Goal: Information Seeking & Learning: Learn about a topic

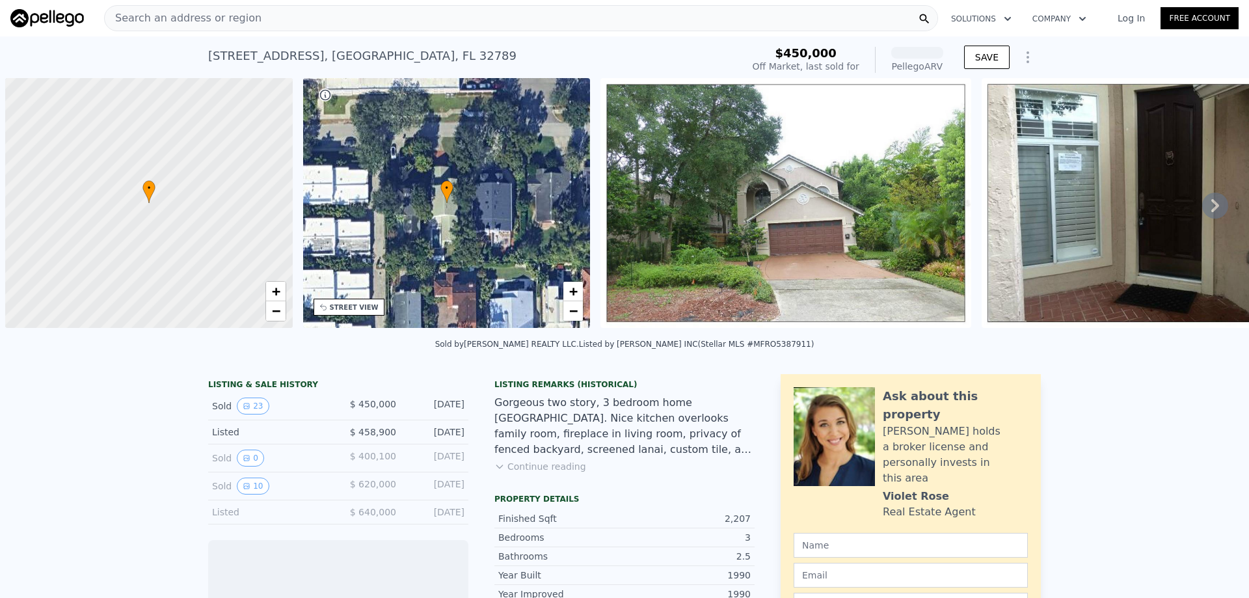
scroll to position [0, 5]
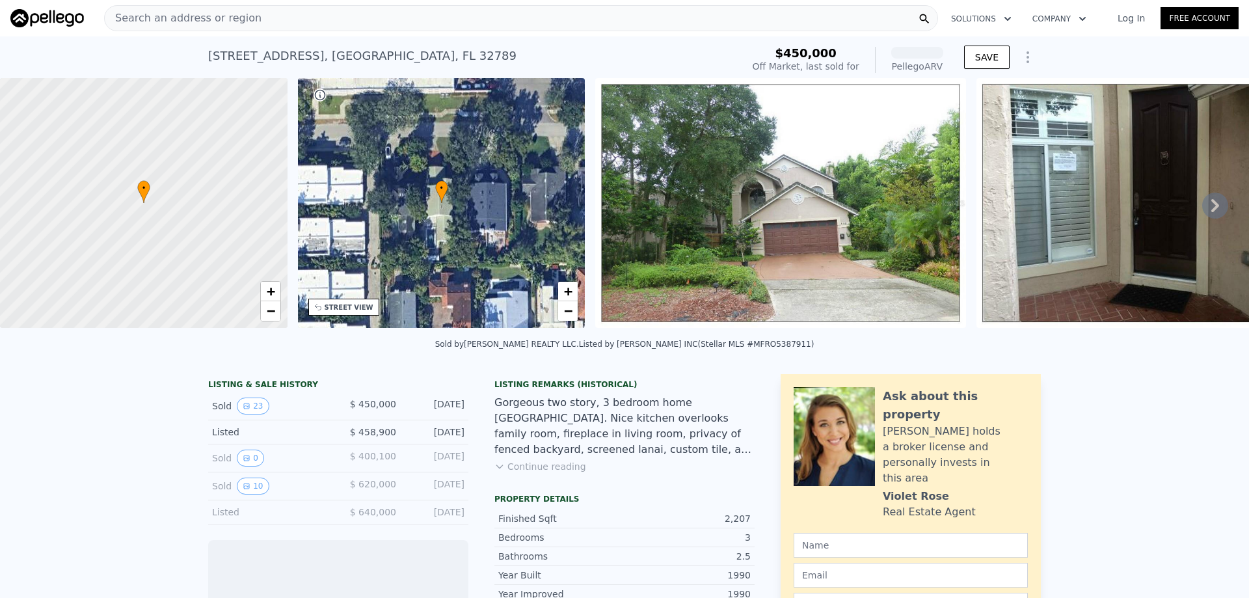
click at [194, 12] on span "Search an address or region" at bounding box center [183, 18] width 157 height 16
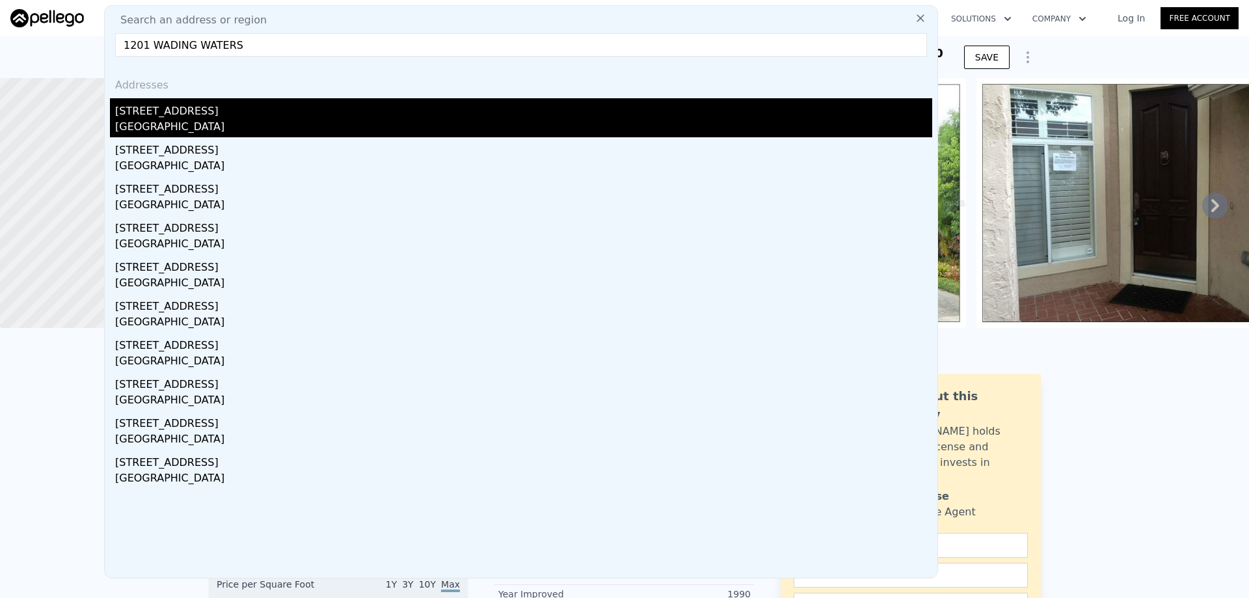
type input "1201 WADING WATERS"
click at [196, 124] on div "[GEOGRAPHIC_DATA]" at bounding box center [523, 128] width 817 height 18
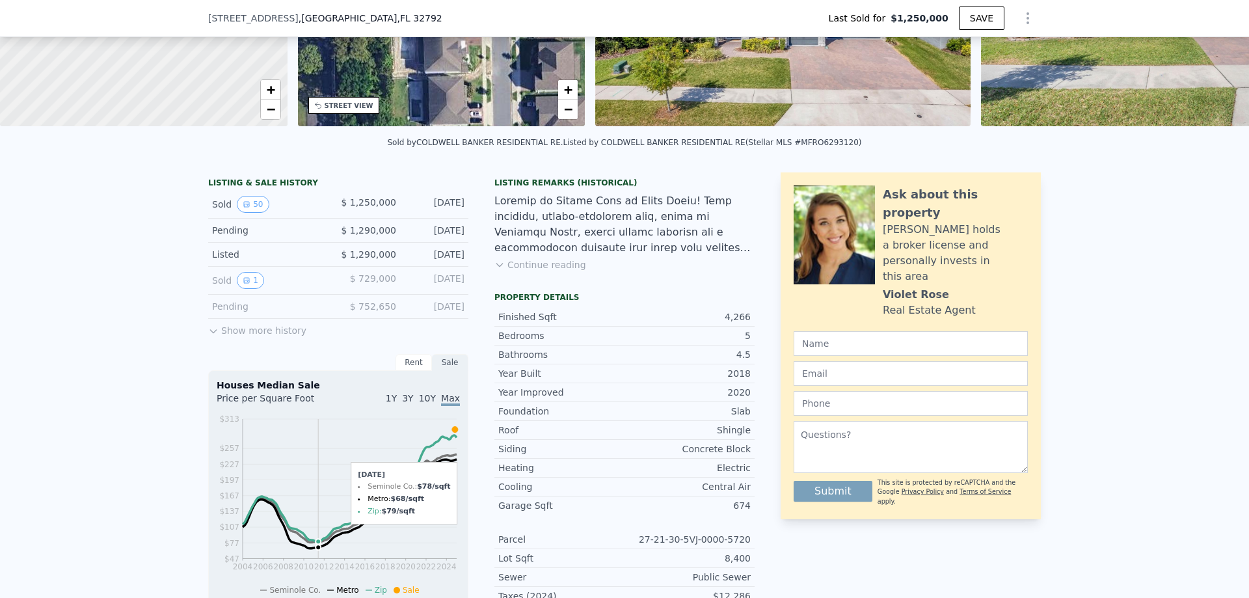
scroll to position [191, 0]
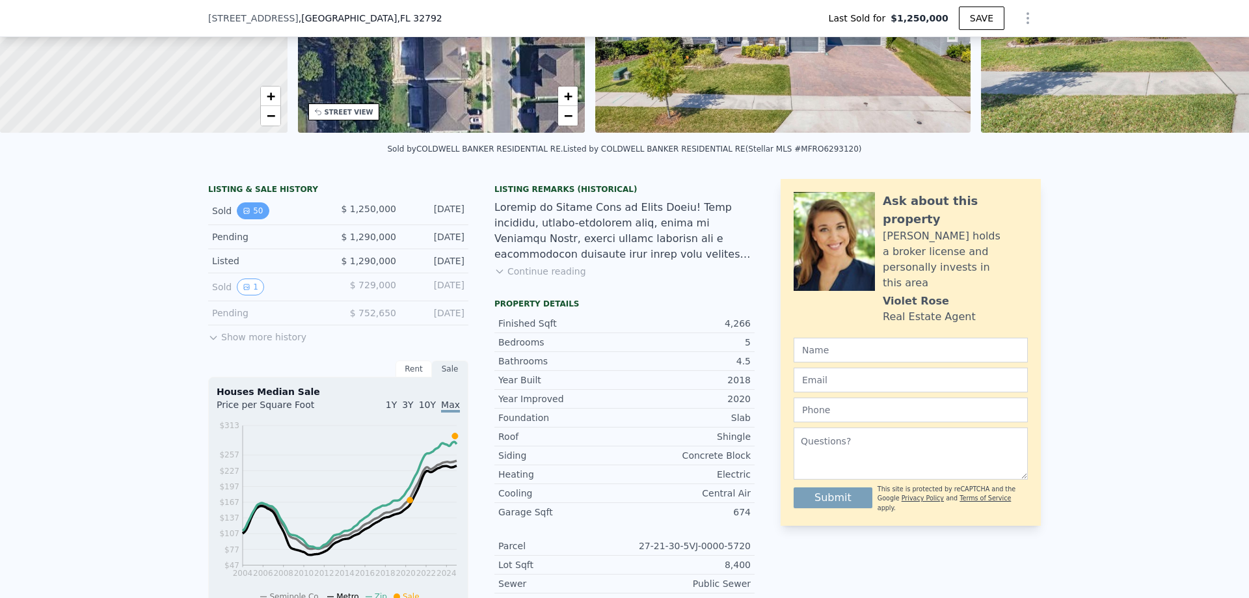
click at [255, 219] on button "50" at bounding box center [253, 210] width 32 height 17
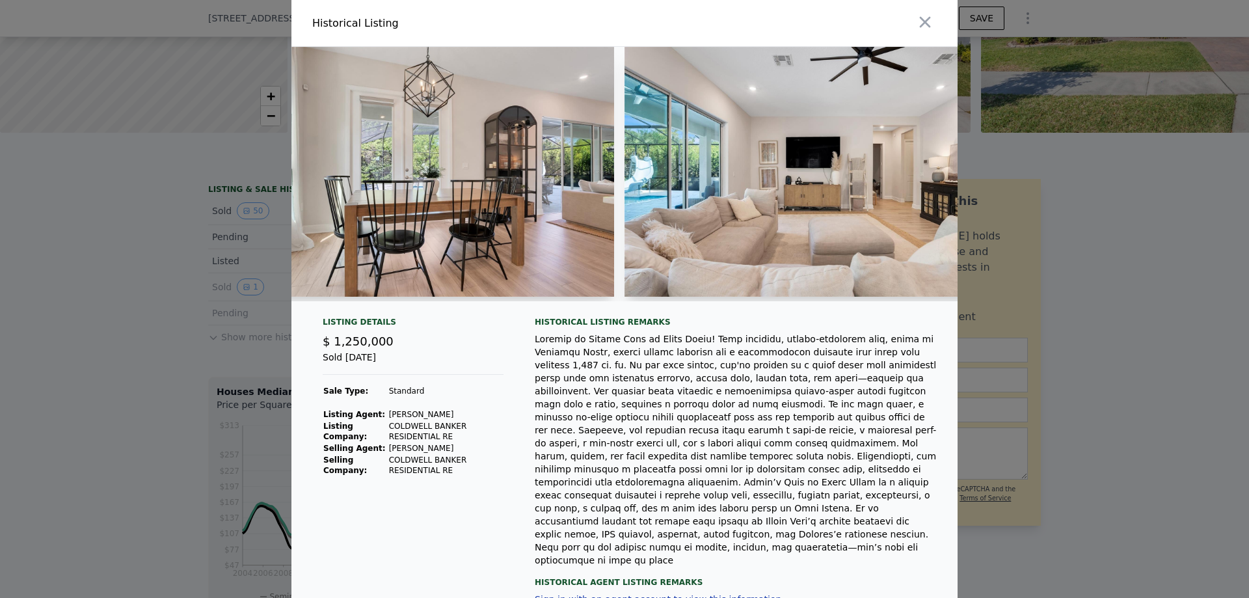
scroll to position [0, 8726]
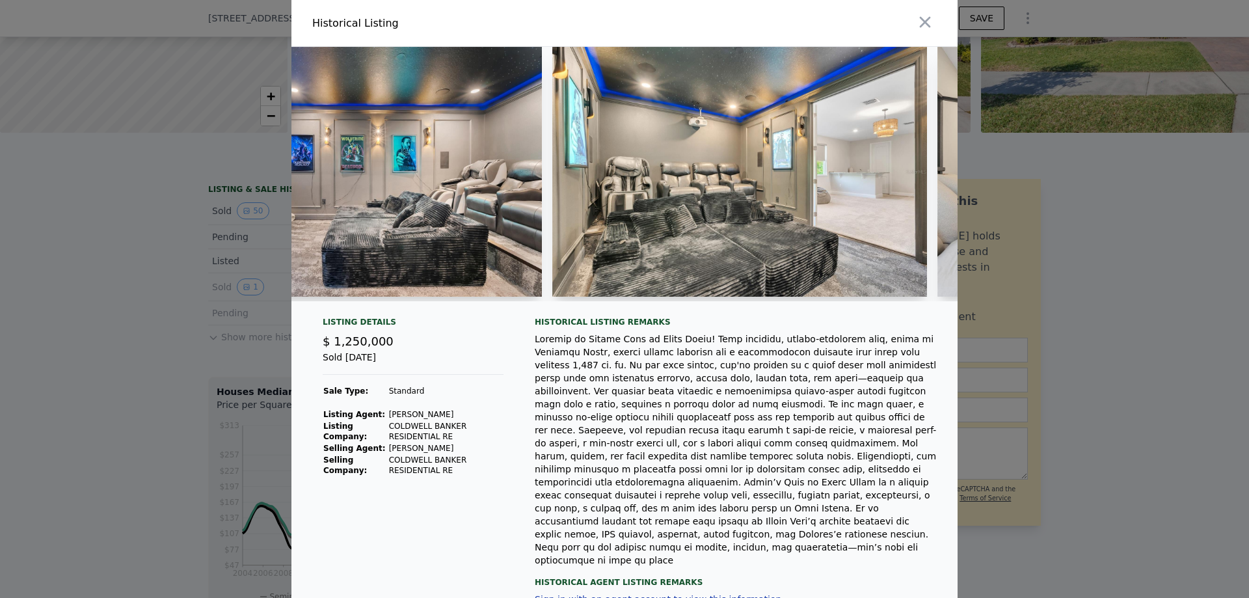
click at [148, 214] on div at bounding box center [624, 299] width 1249 height 598
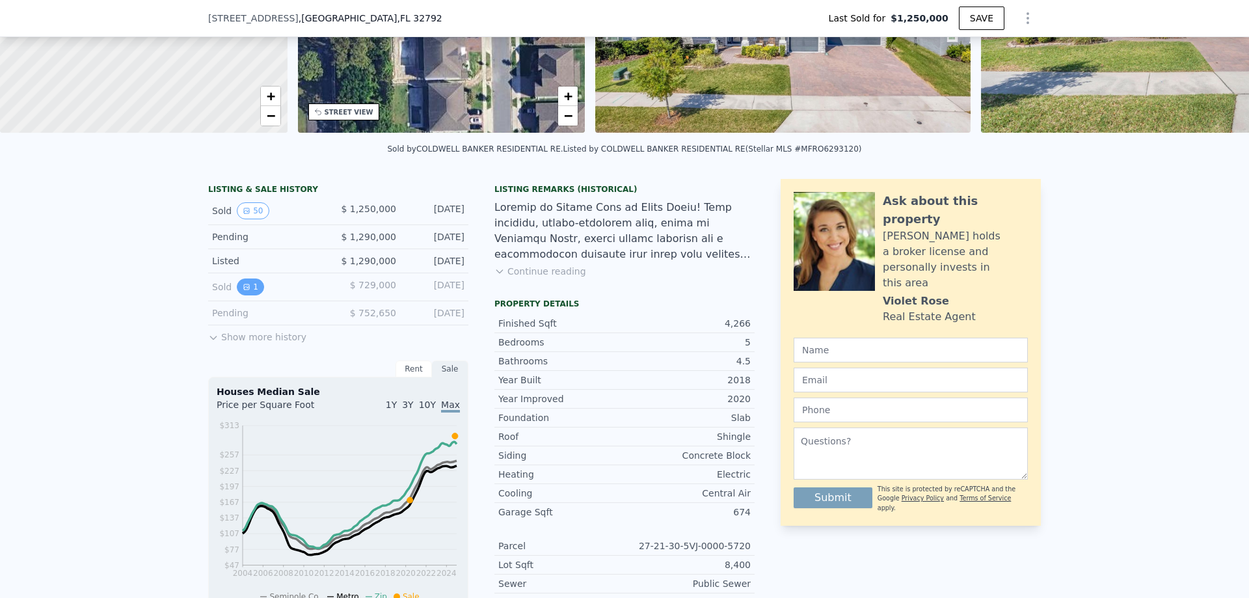
click at [253, 295] on button "1" at bounding box center [250, 286] width 27 height 17
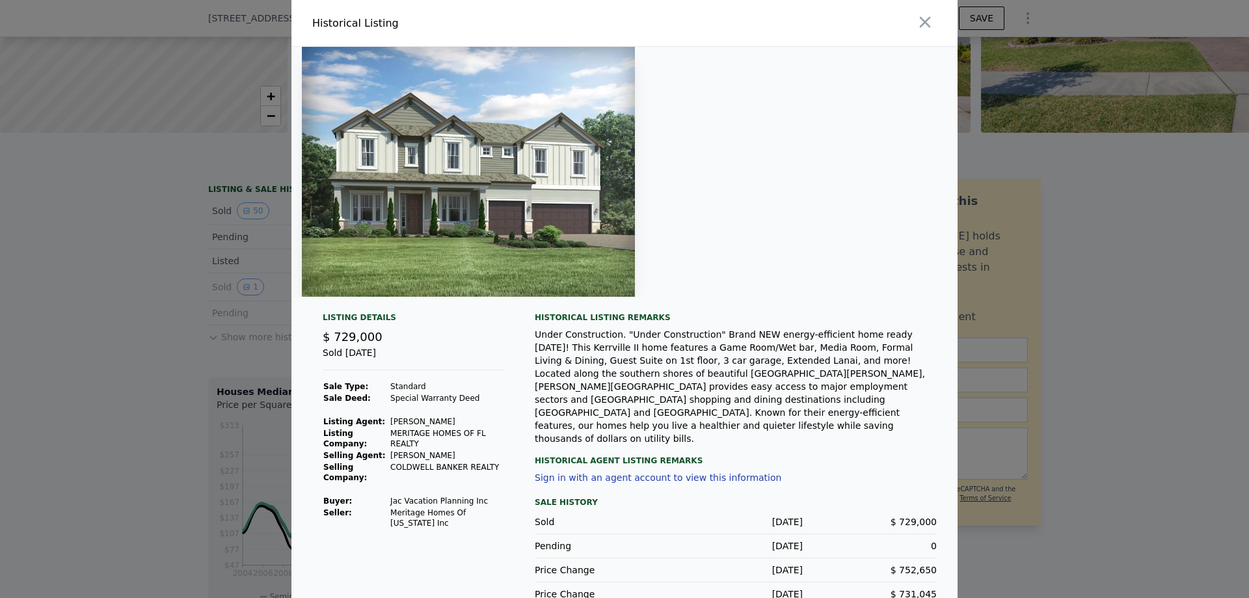
click at [85, 243] on div at bounding box center [624, 299] width 1249 height 598
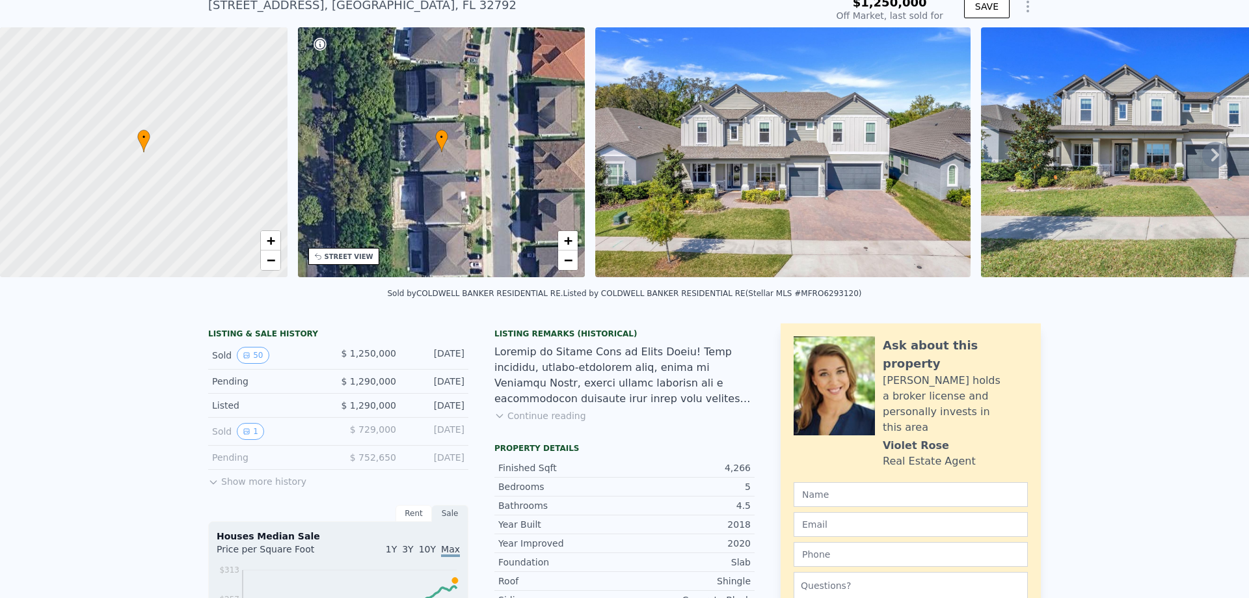
scroll to position [130, 0]
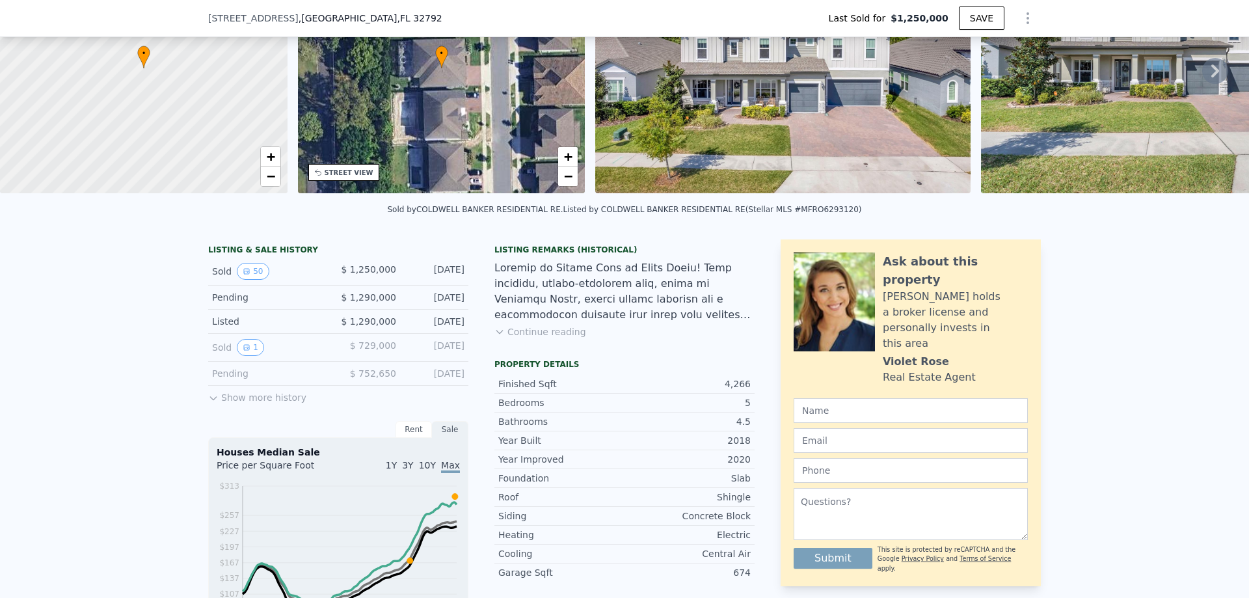
type input "$ 1,255,000"
type input "-$ 155,078"
click at [239, 356] on button "1" at bounding box center [250, 347] width 27 height 17
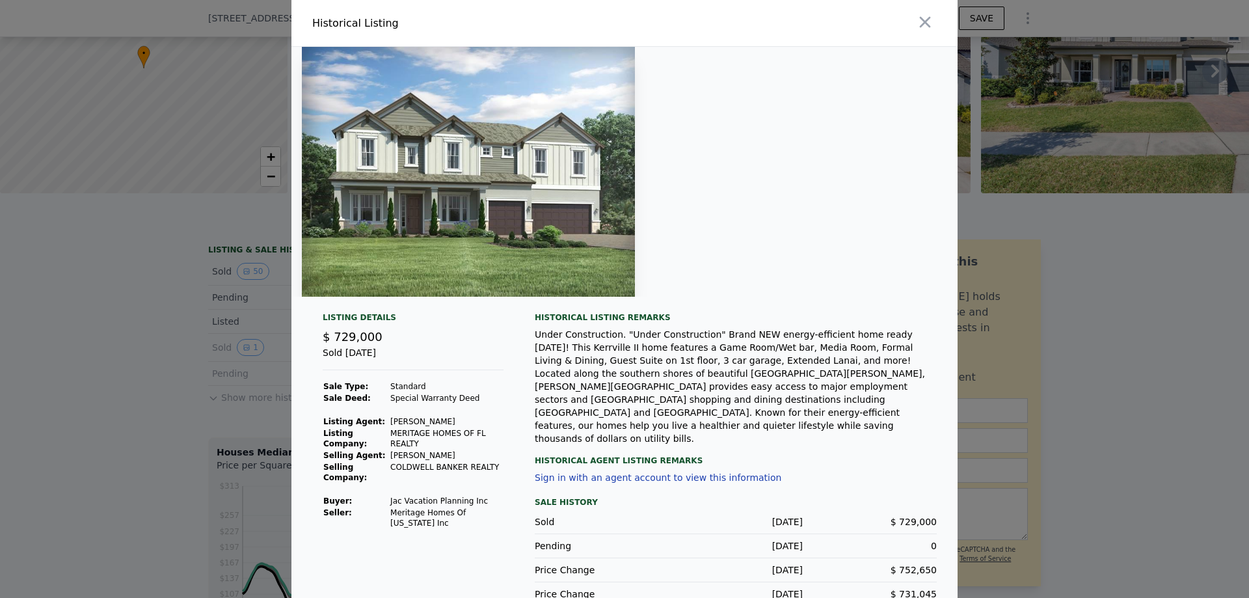
click at [241, 327] on div at bounding box center [624, 299] width 1249 height 598
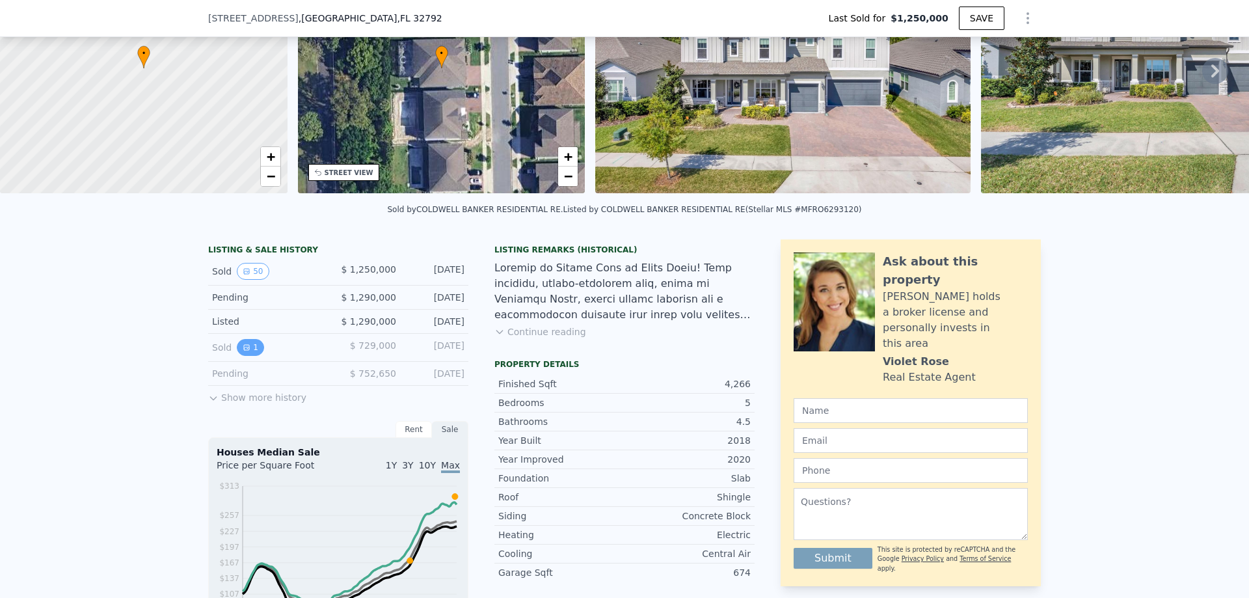
click at [245, 356] on button "1" at bounding box center [250, 347] width 27 height 17
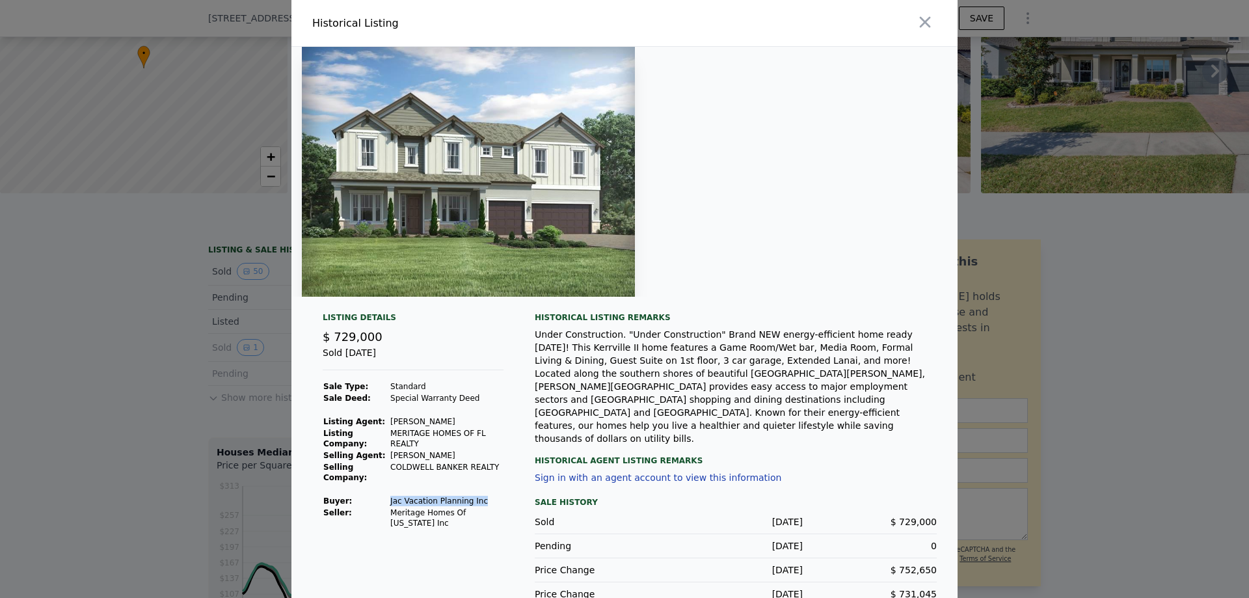
drag, startPoint x: 478, startPoint y: 502, endPoint x: 388, endPoint y: 495, distance: 90.1
click at [390, 495] on td "Jac Vacation Planning Inc" at bounding box center [447, 501] width 114 height 12
copy td "Jac Vacation Planning Inc"
click at [135, 304] on div at bounding box center [624, 299] width 1249 height 598
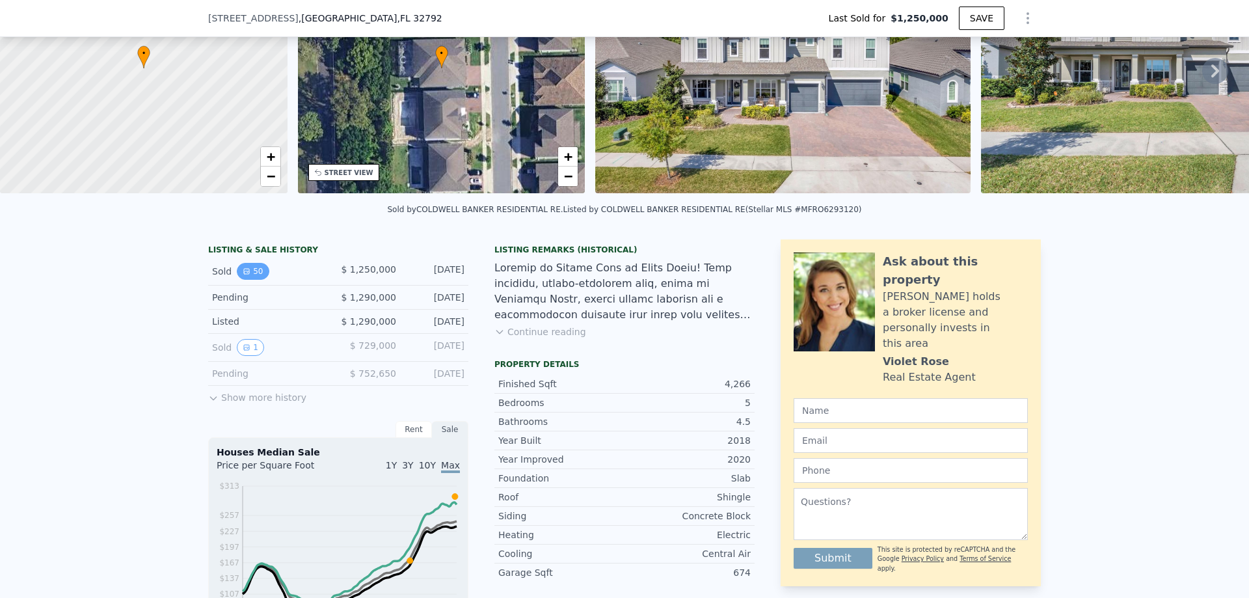
click at [248, 280] on button "50" at bounding box center [253, 271] width 32 height 17
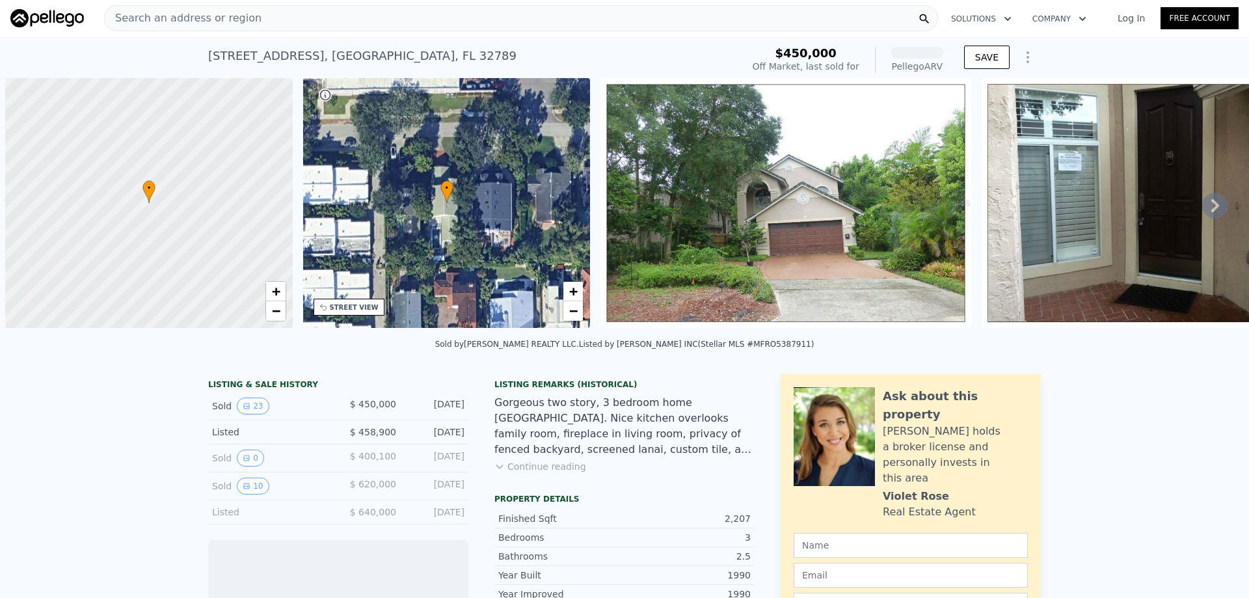
scroll to position [0, 5]
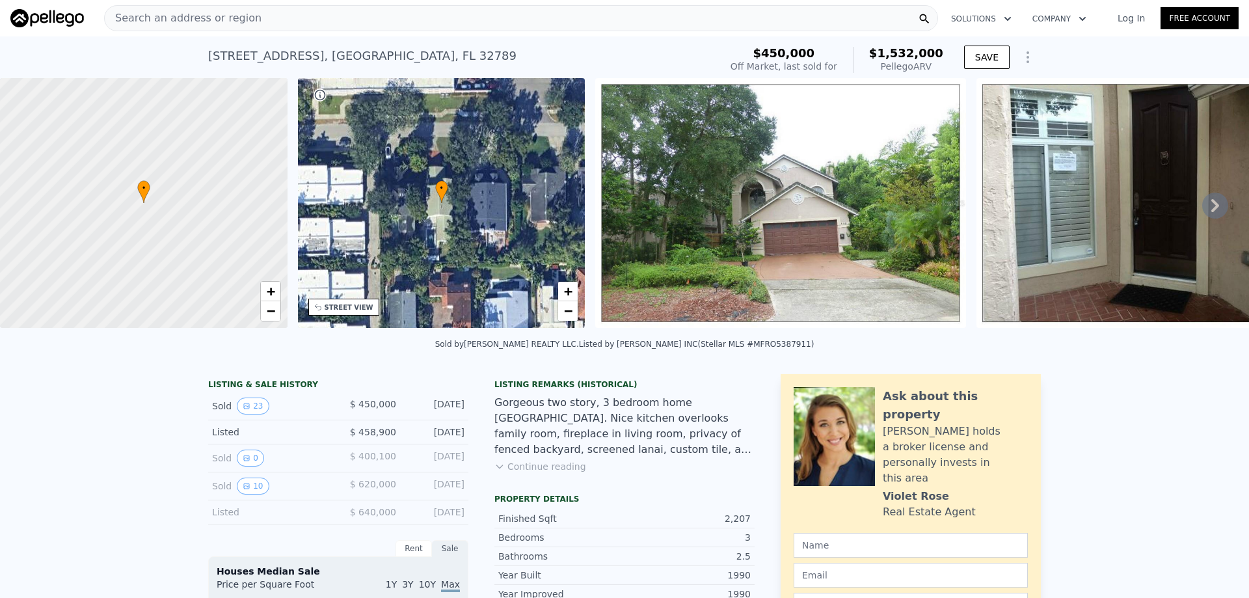
click at [163, 14] on span "Search an address or region" at bounding box center [183, 18] width 157 height 16
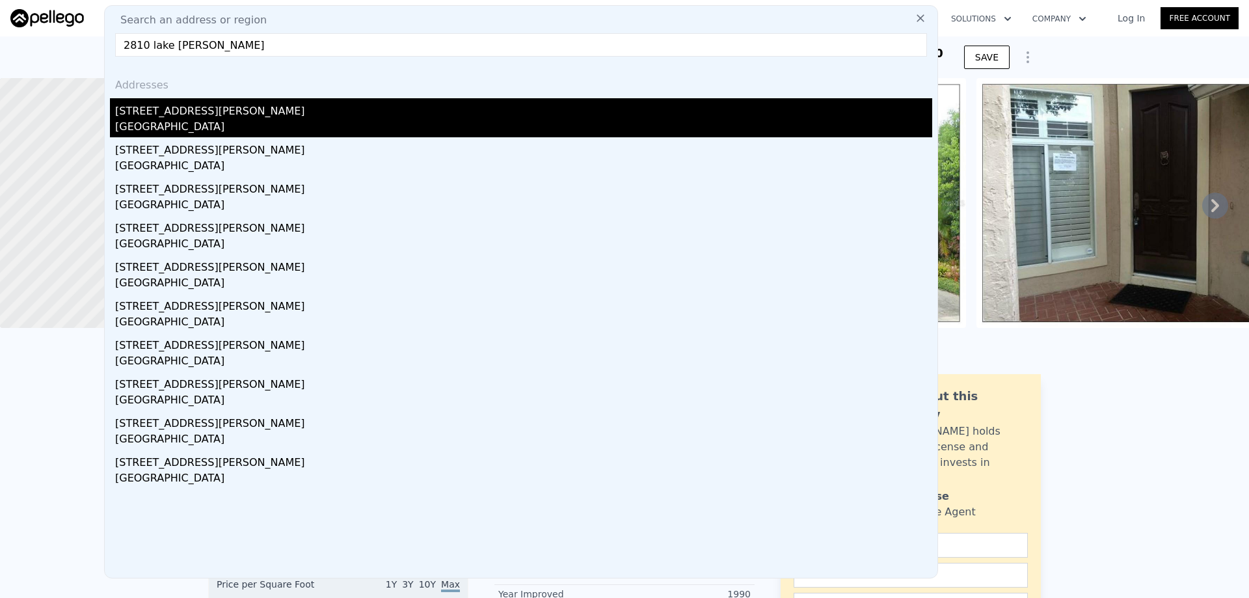
type input "2810 lake howell"
click at [151, 113] on div "2810 Lake Howell Ln" at bounding box center [523, 108] width 817 height 21
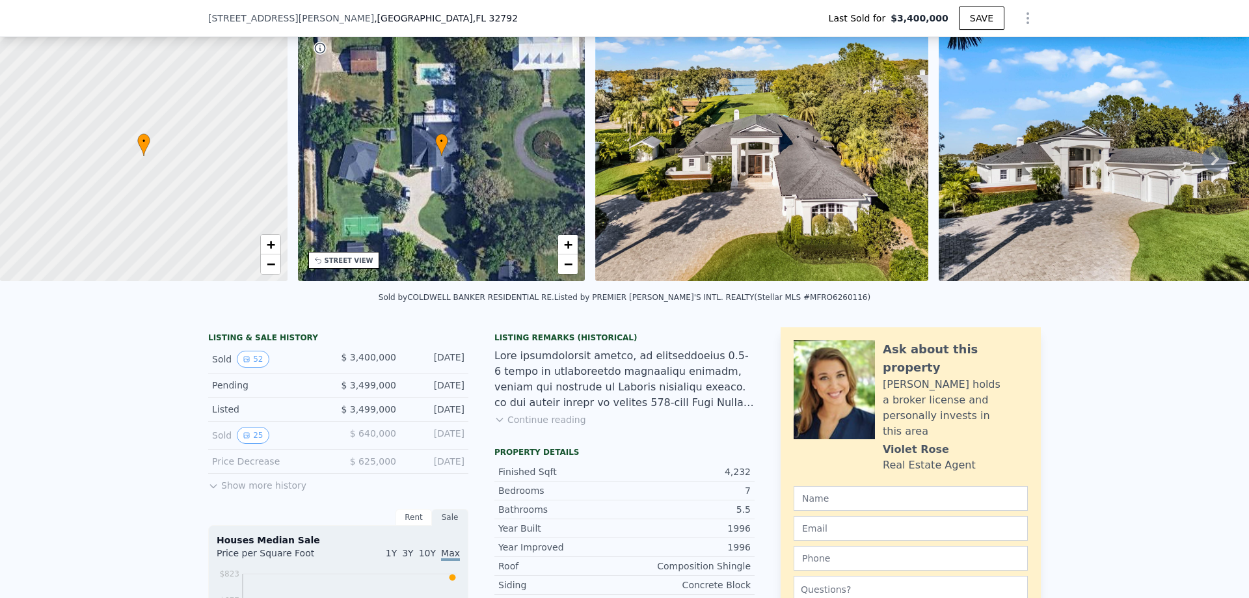
scroll to position [126, 0]
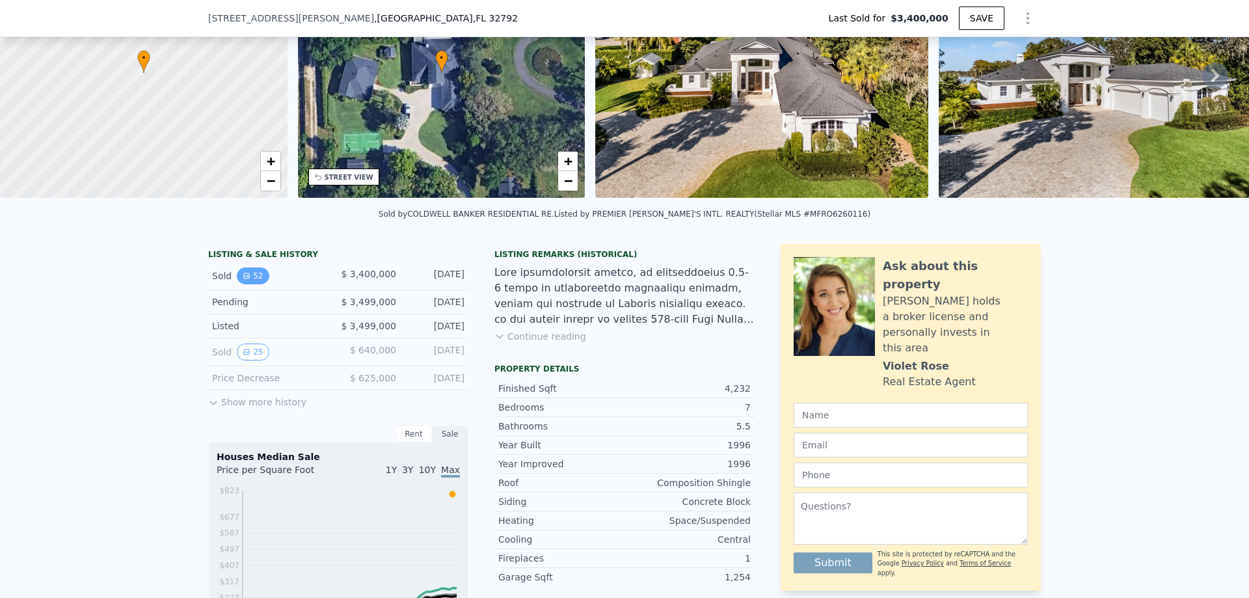
click at [251, 283] on button "52" at bounding box center [253, 275] width 32 height 17
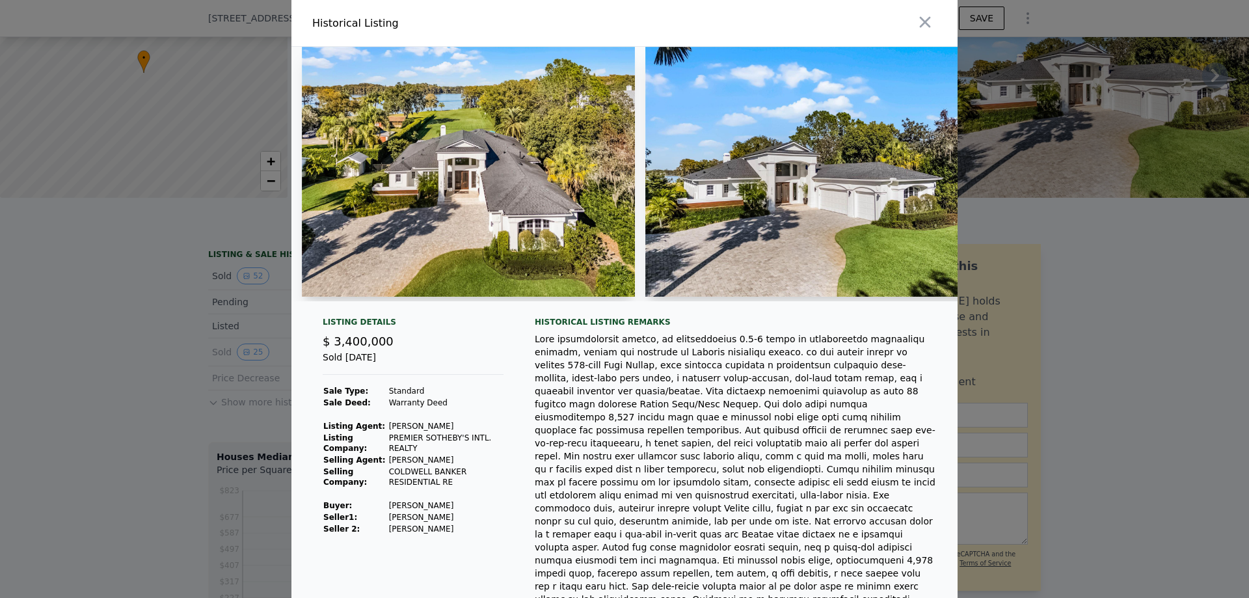
click at [119, 243] on div at bounding box center [624, 299] width 1249 height 598
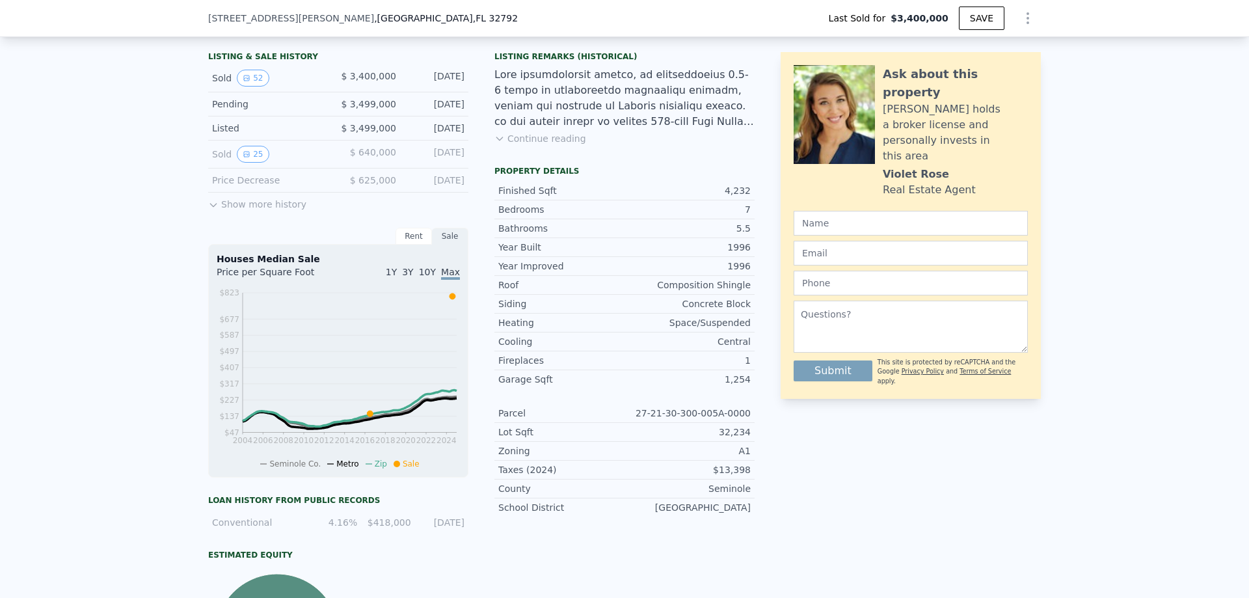
scroll to position [321, 0]
click at [251, 89] on button "52" at bounding box center [253, 80] width 32 height 17
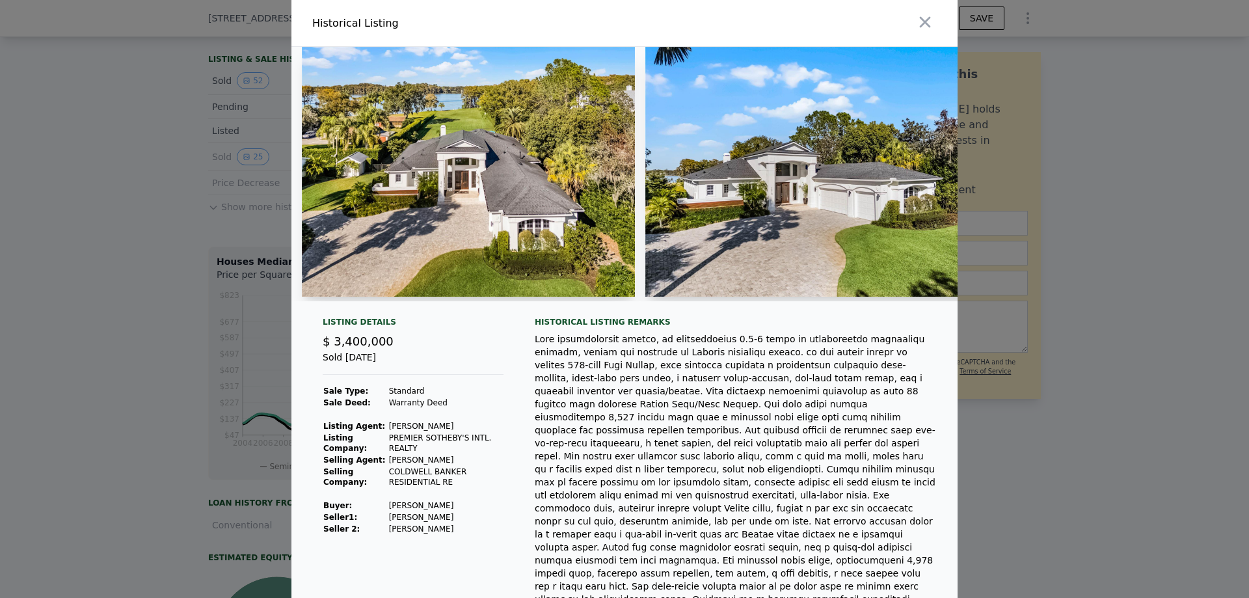
click at [125, 152] on div at bounding box center [624, 299] width 1249 height 598
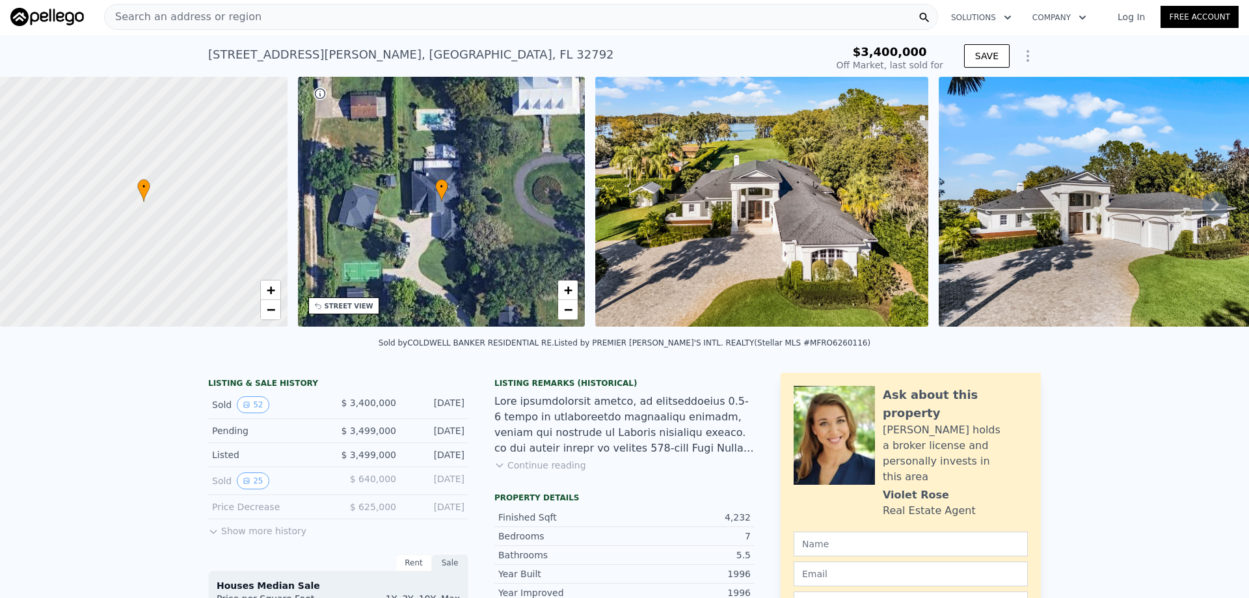
scroll to position [0, 0]
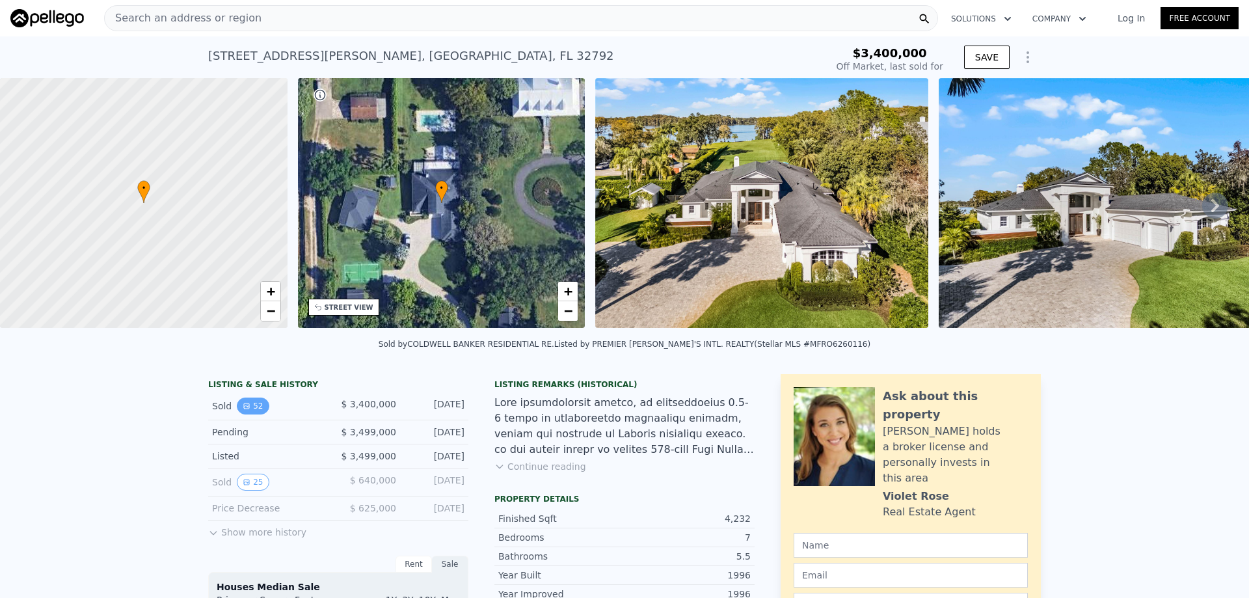
click at [252, 414] on button "52" at bounding box center [253, 406] width 32 height 17
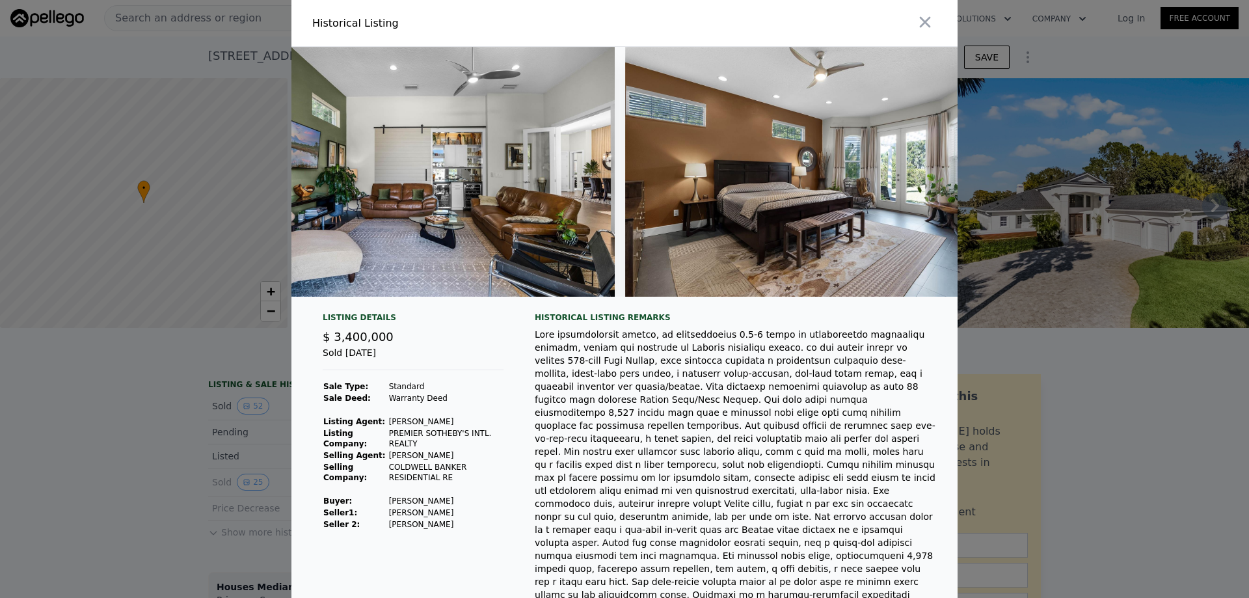
click at [1128, 394] on div at bounding box center [624, 299] width 1249 height 598
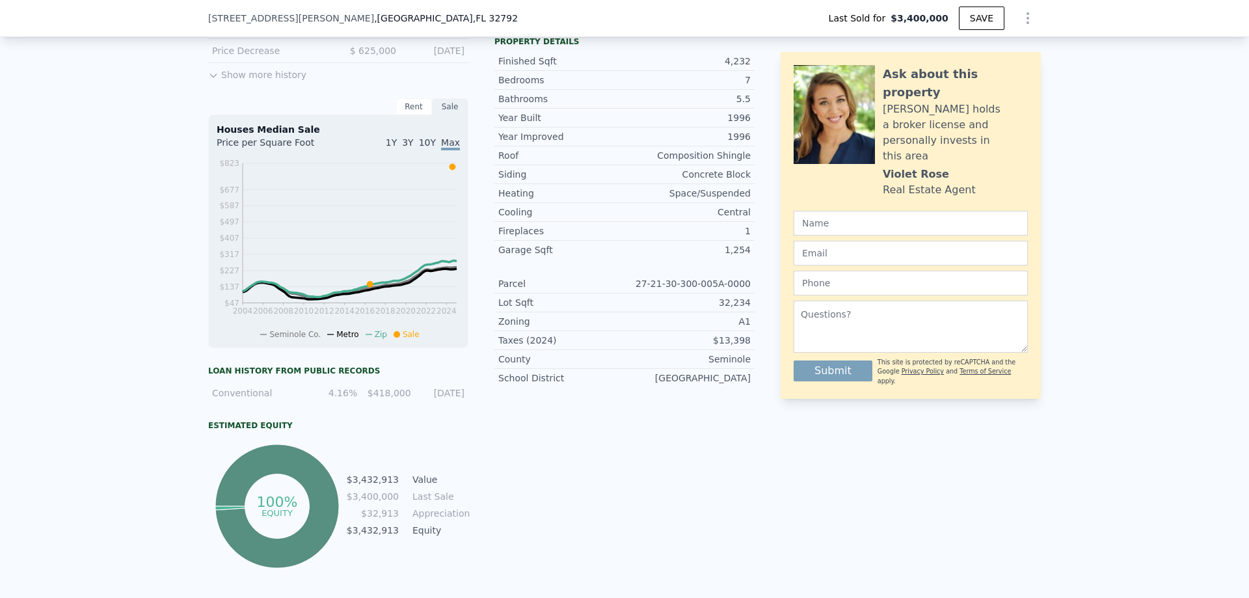
scroll to position [451, 0]
type input "$ 3,433,000"
type input "-$ 478,278"
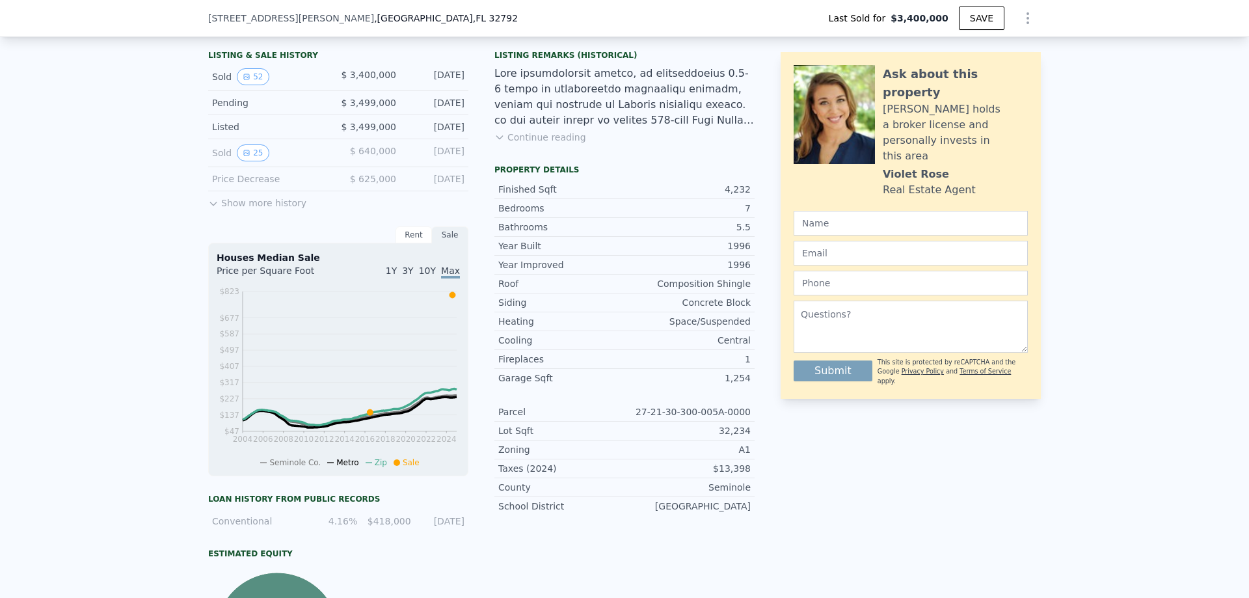
scroll to position [321, 0]
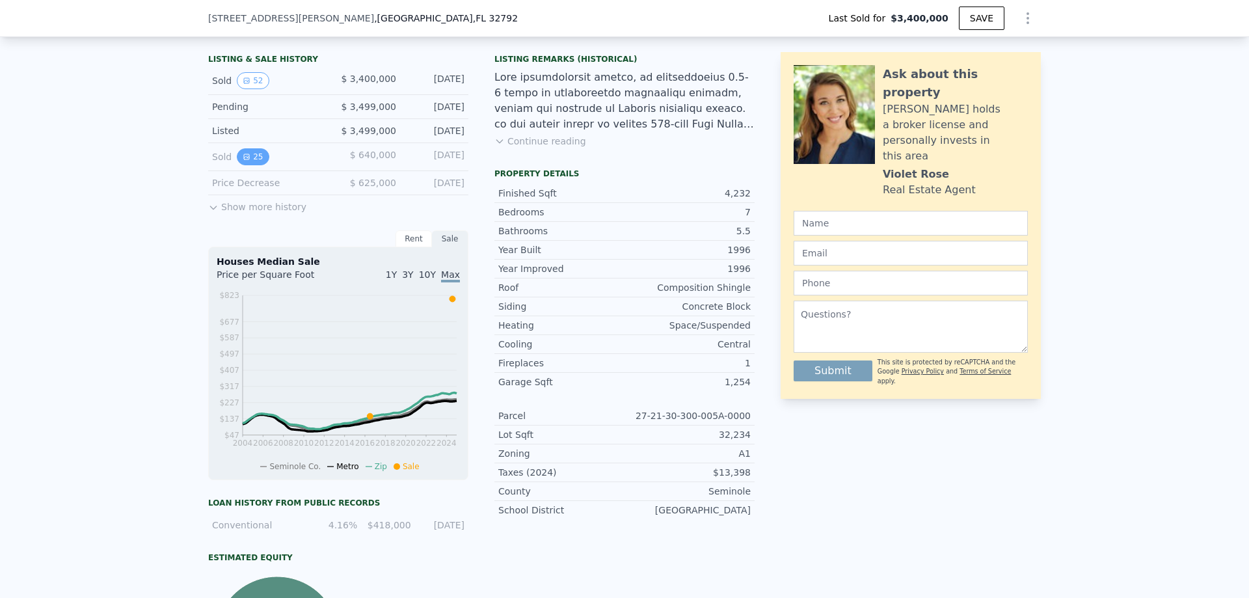
click at [252, 165] on button "25" at bounding box center [253, 156] width 32 height 17
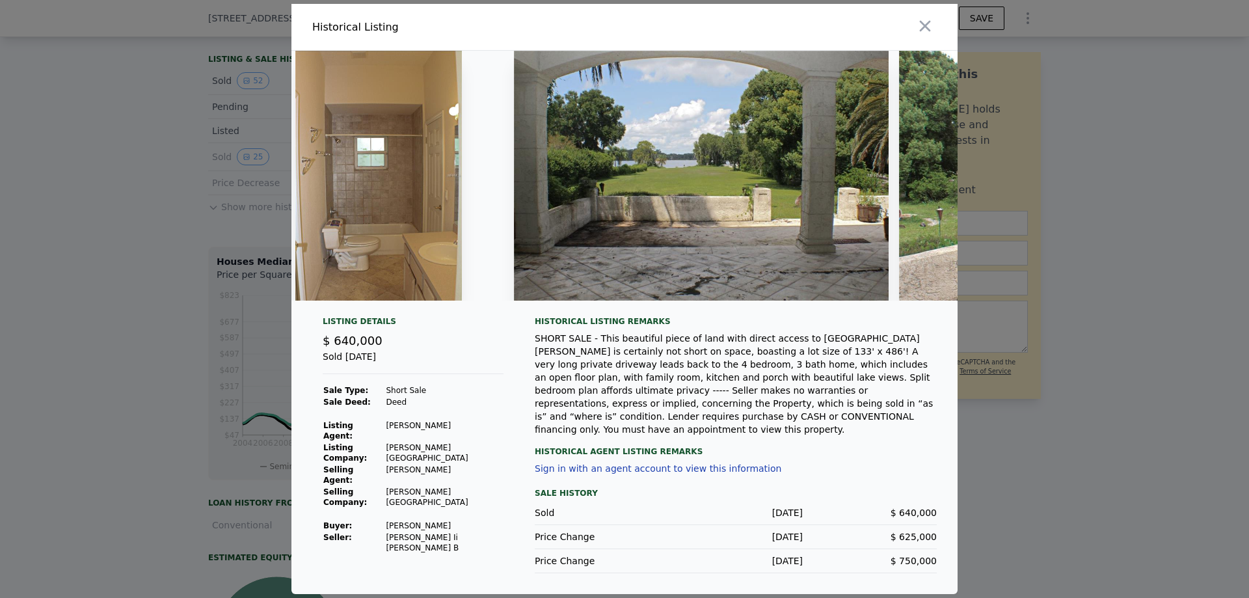
scroll to position [0, 8495]
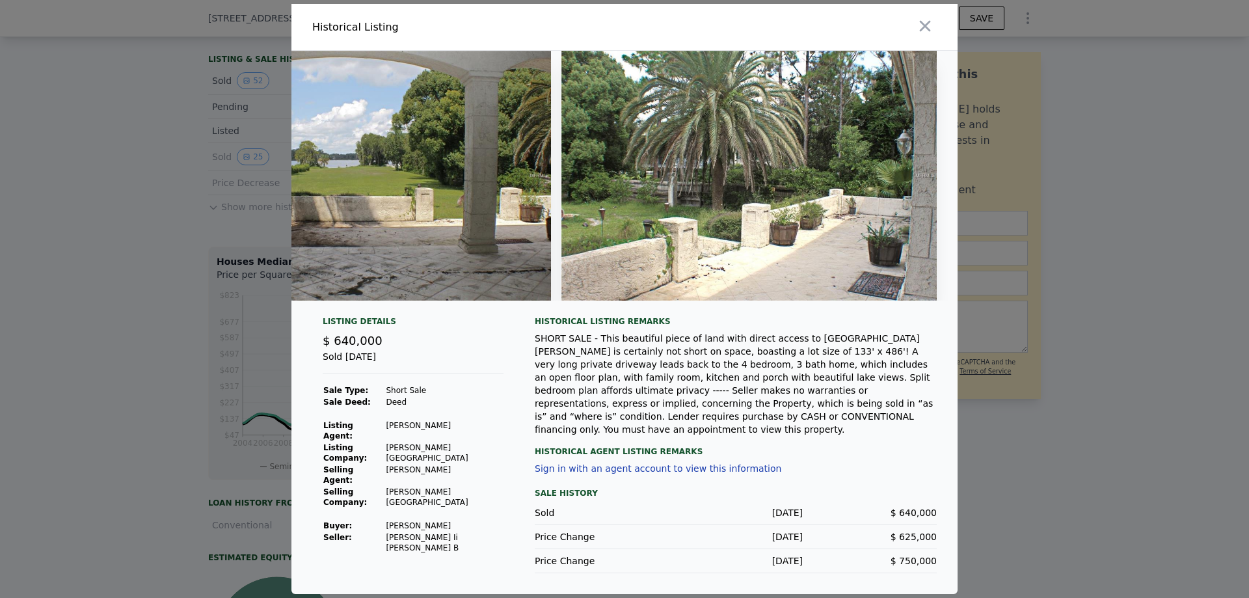
click at [1092, 417] on div at bounding box center [624, 299] width 1249 height 598
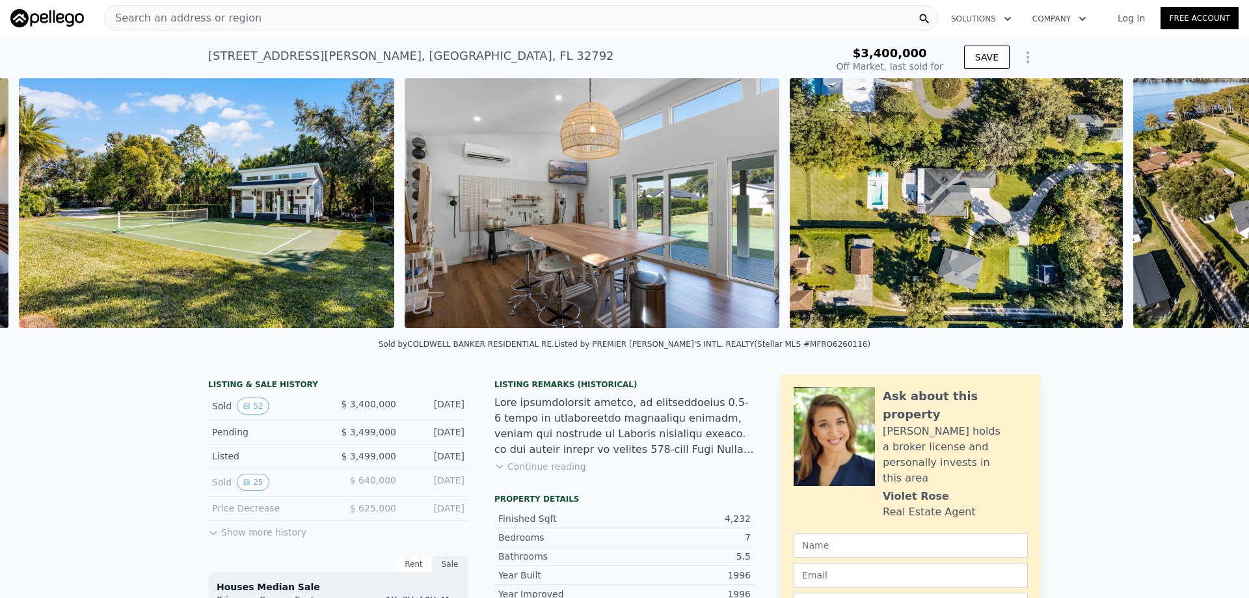
scroll to position [0, 16574]
